Goal: Check status: Check status

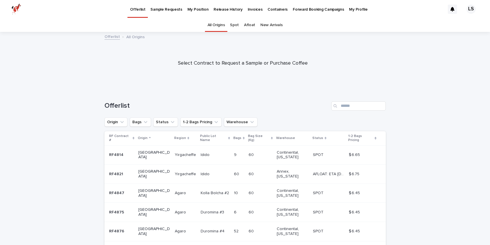
click at [186, 13] on link "My Position" at bounding box center [198, 9] width 26 height 18
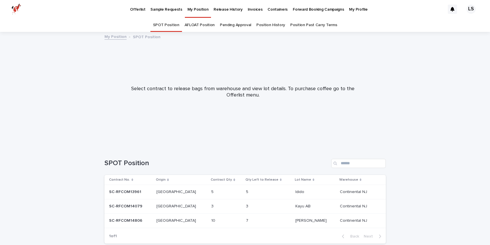
click at [205, 24] on link "AFLOAT Position" at bounding box center [200, 24] width 30 height 13
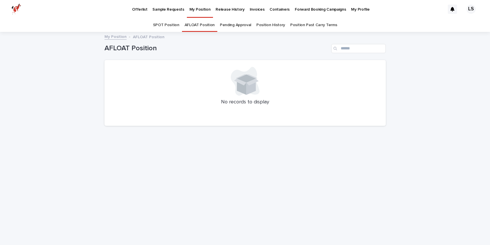
click at [237, 26] on link "Pending Approval" at bounding box center [235, 24] width 31 height 13
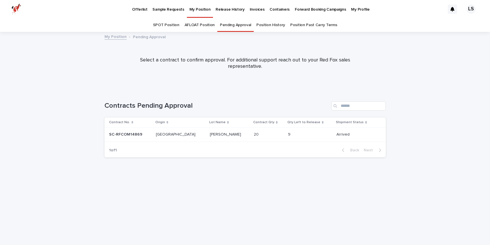
click at [159, 27] on link "SPOT Position" at bounding box center [166, 24] width 26 height 13
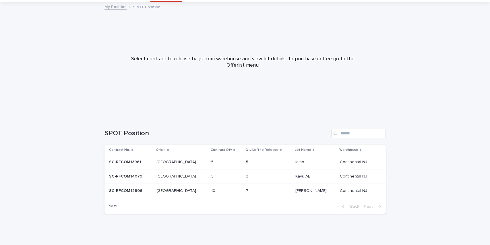
scroll to position [32, 0]
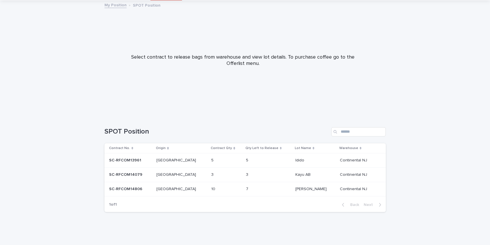
click at [211, 184] on div "10 10" at bounding box center [226, 188] width 30 height 9
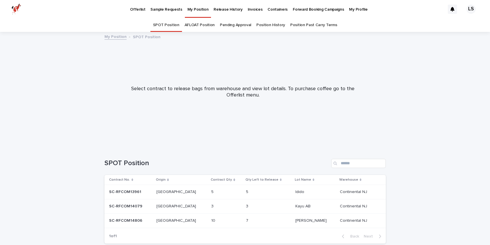
scroll to position [18, 0]
